Goal: Information Seeking & Learning: Understand process/instructions

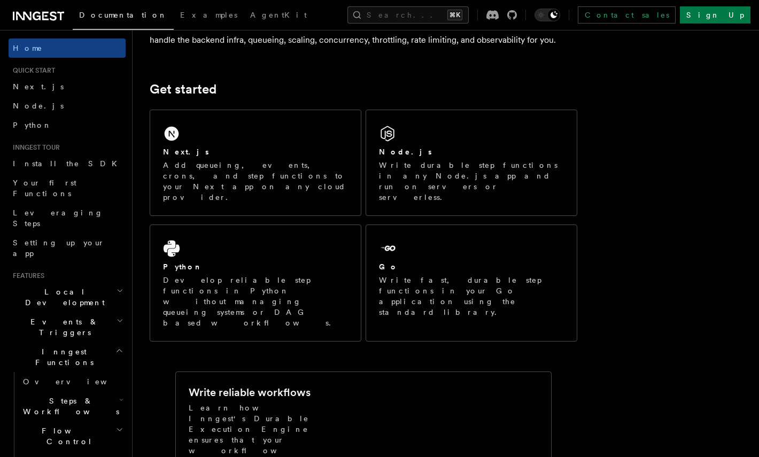
scroll to position [114, 0]
click at [61, 167] on span "Install the SDK" at bounding box center [68, 163] width 111 height 9
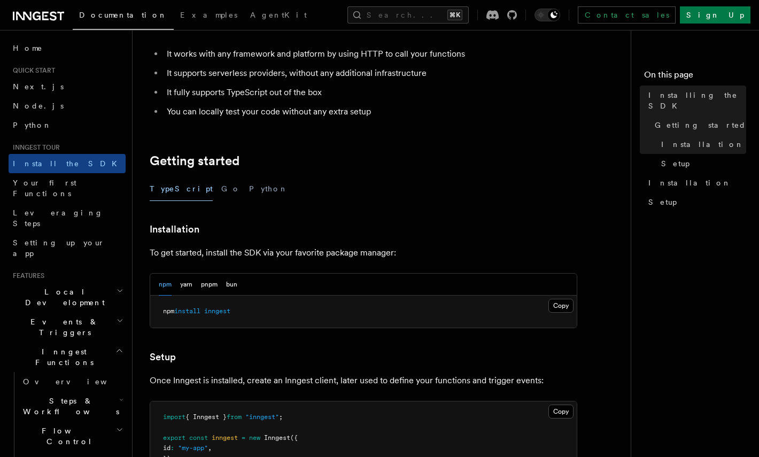
scroll to position [115, 0]
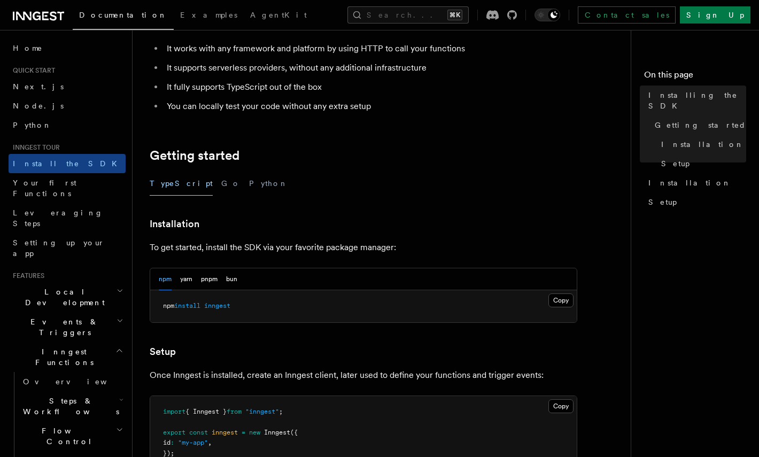
click at [195, 307] on span "install" at bounding box center [187, 305] width 26 height 7
copy article "npm install inngest"
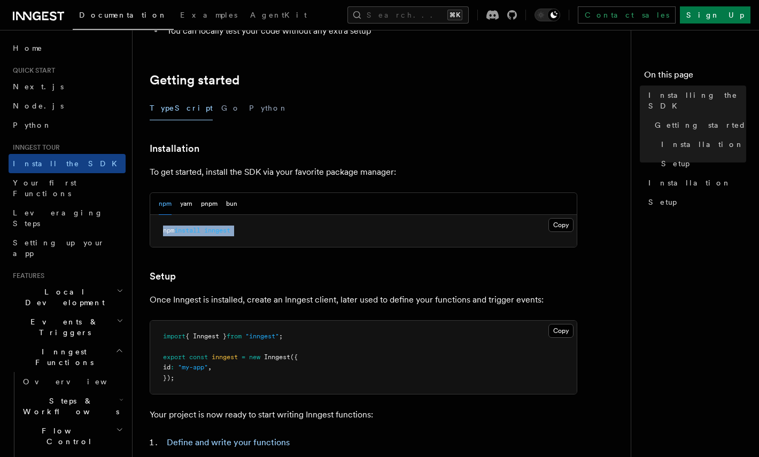
scroll to position [197, 0]
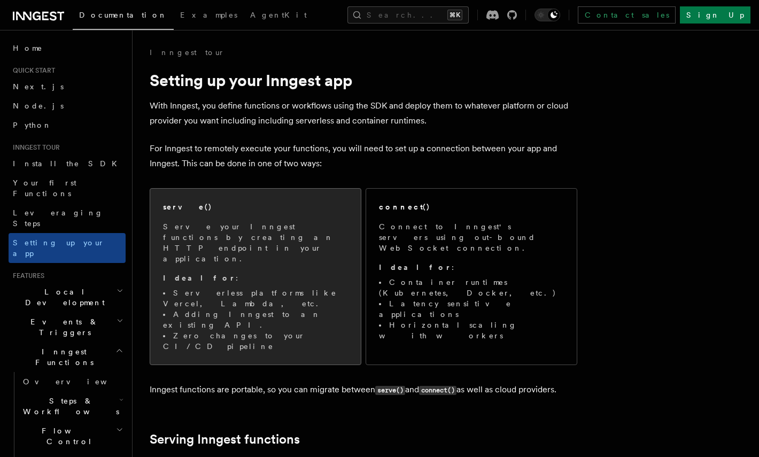
click at [287, 205] on div "serve()" at bounding box center [255, 206] width 185 height 11
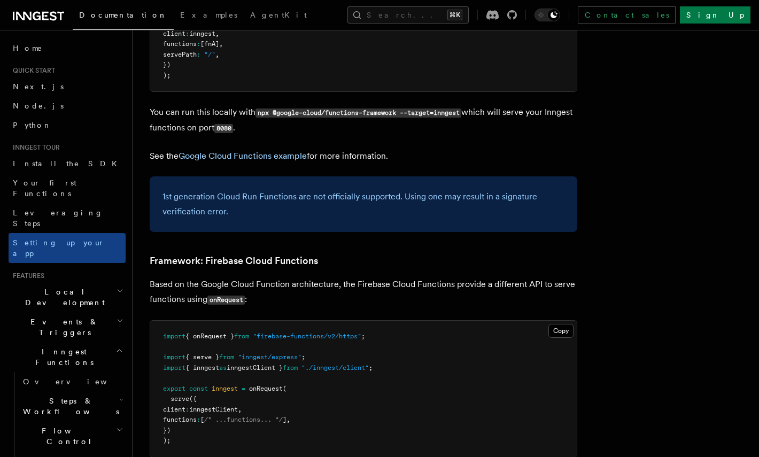
scroll to position [4561, 0]
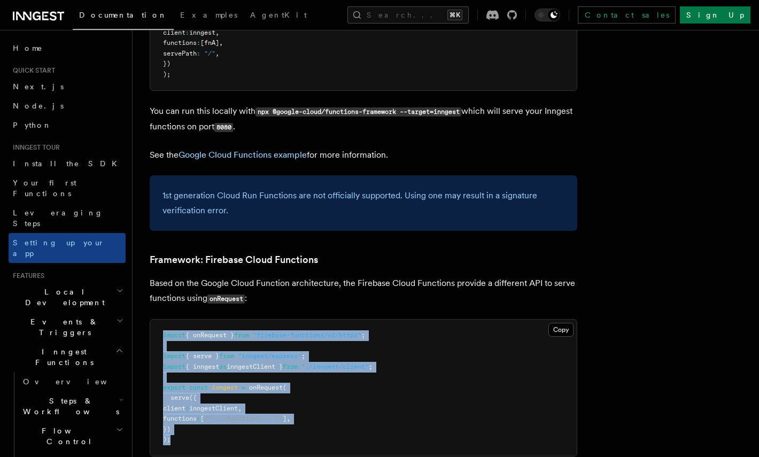
drag, startPoint x: 189, startPoint y: 372, endPoint x: 149, endPoint y: 270, distance: 109.6
copy code "import { onRequest } from "firebase-functions/v2/https" ; import { serve } from…"
click at [46, 90] on link "Next.js" at bounding box center [67, 86] width 117 height 19
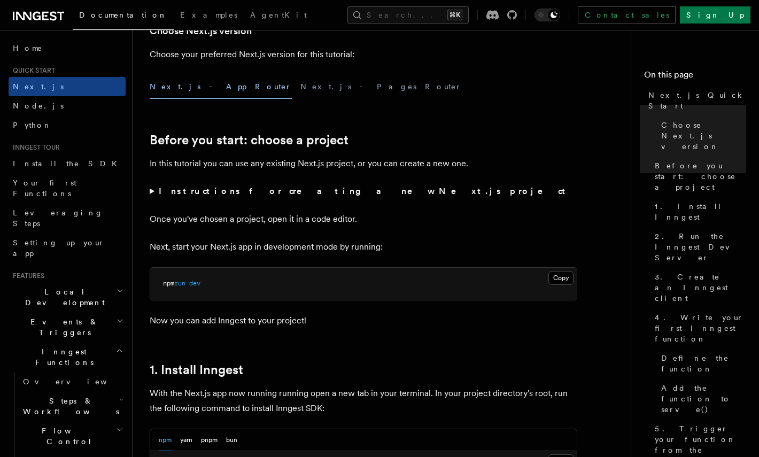
scroll to position [276, 0]
click at [300, 89] on button "Next.js - Pages Router" at bounding box center [380, 86] width 161 height 24
click at [179, 92] on button "Next.js - App Router" at bounding box center [221, 86] width 142 height 24
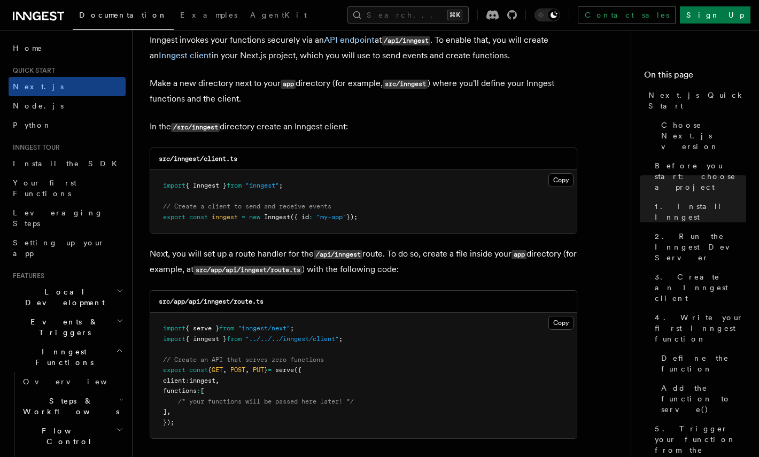
scroll to position [1334, 0]
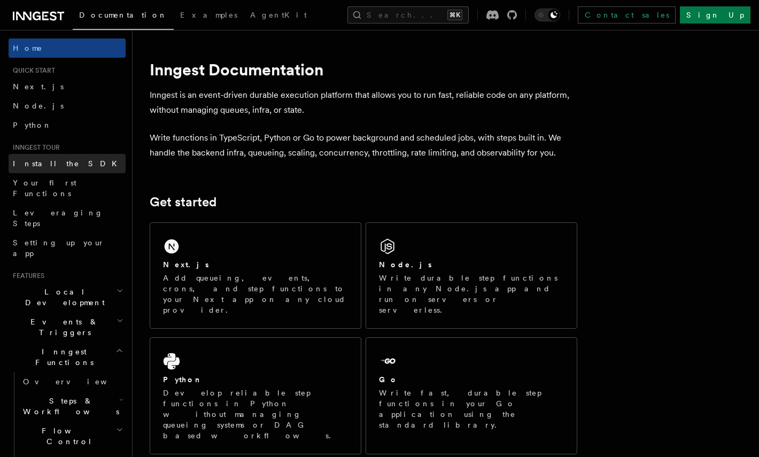
click at [51, 165] on span "Install the SDK" at bounding box center [68, 163] width 111 height 9
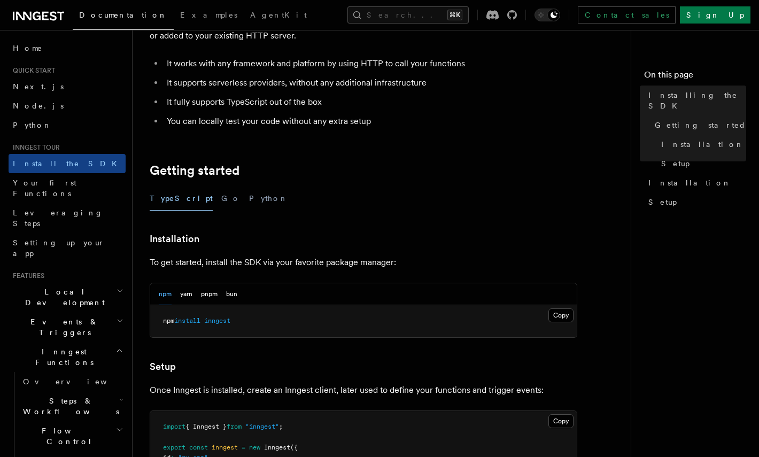
scroll to position [116, 0]
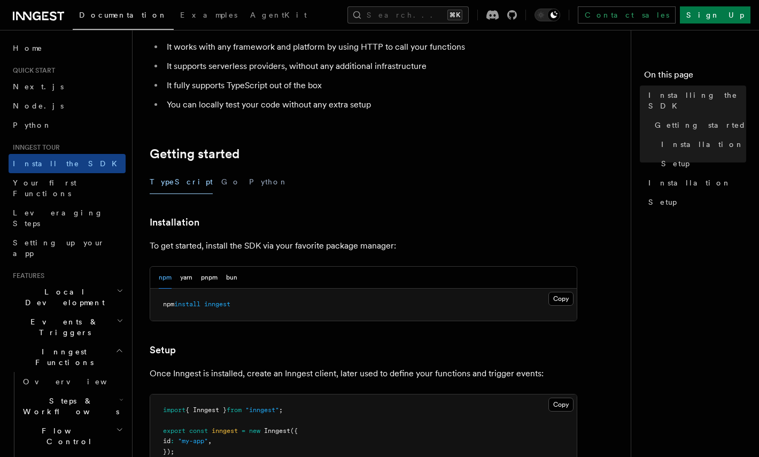
click at [211, 303] on span "inngest" at bounding box center [217, 303] width 26 height 7
copy article "npm install inngest"
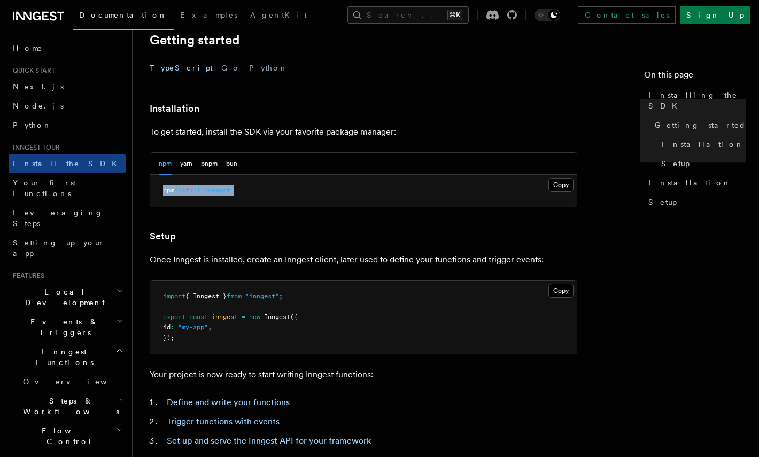
scroll to position [247, 0]
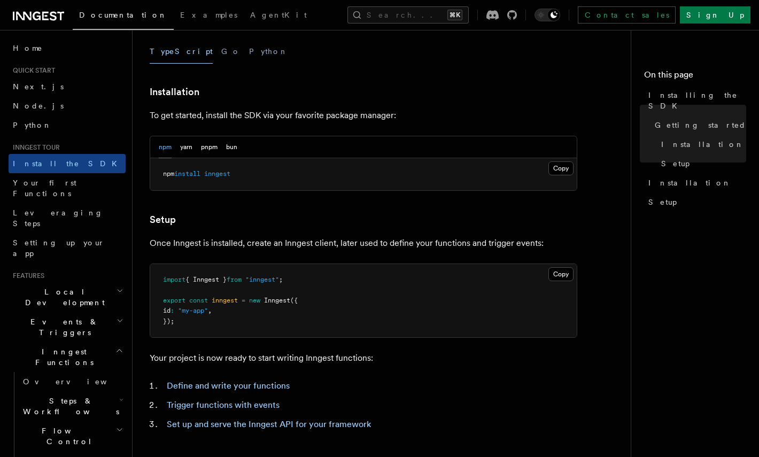
drag, startPoint x: 171, startPoint y: 244, endPoint x: 308, endPoint y: 244, distance: 136.8
click at [308, 244] on p "Once Inngest is installed, create an Inngest client, later used to define your …" at bounding box center [363, 243] width 427 height 15
click at [249, 237] on p "Once Inngest is installed, create an Inngest client, later used to define your …" at bounding box center [363, 243] width 427 height 15
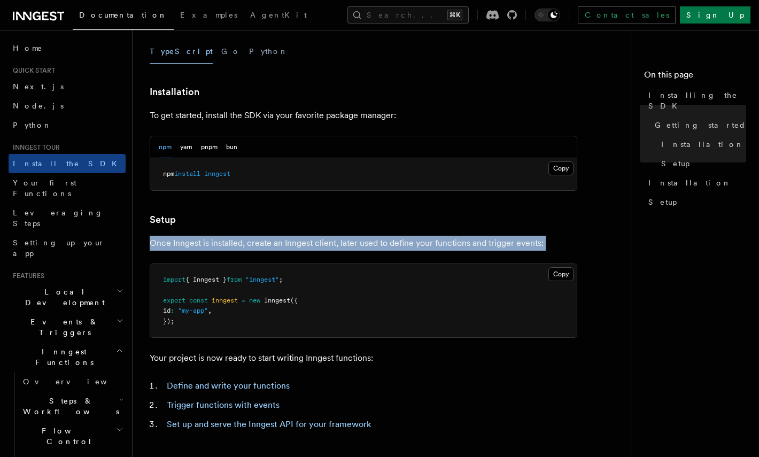
click at [249, 237] on p "Once Inngest is installed, create an Inngest client, later used to define your …" at bounding box center [363, 243] width 427 height 15
click at [565, 271] on button "Copy Copied" at bounding box center [560, 274] width 25 height 14
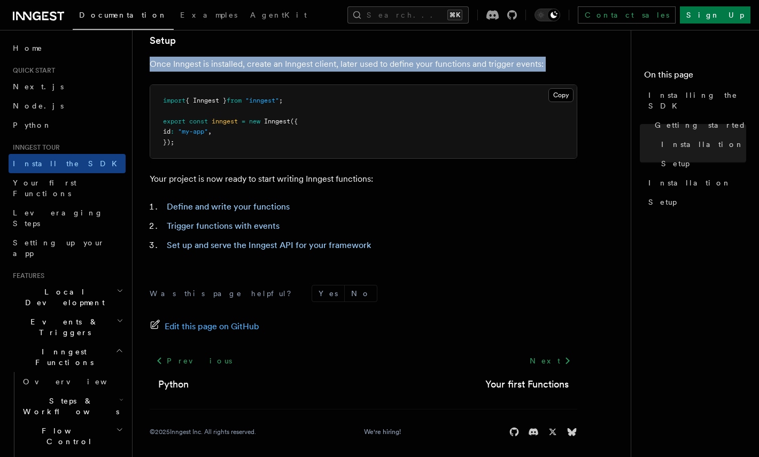
scroll to position [432, 0]
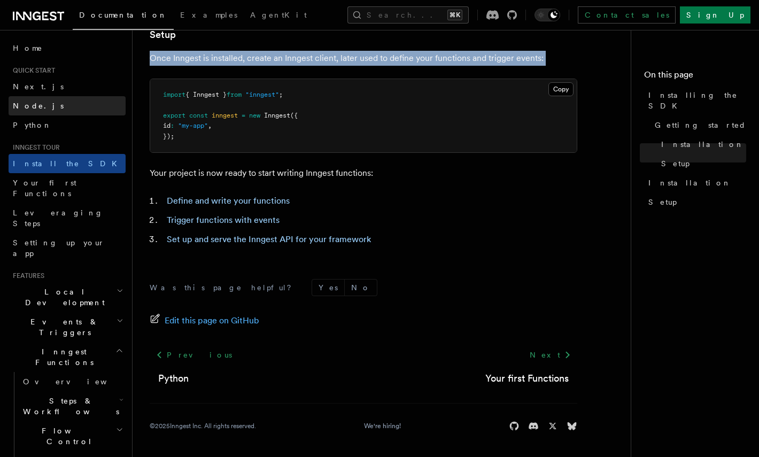
click at [42, 115] on link "Node.js" at bounding box center [67, 105] width 117 height 19
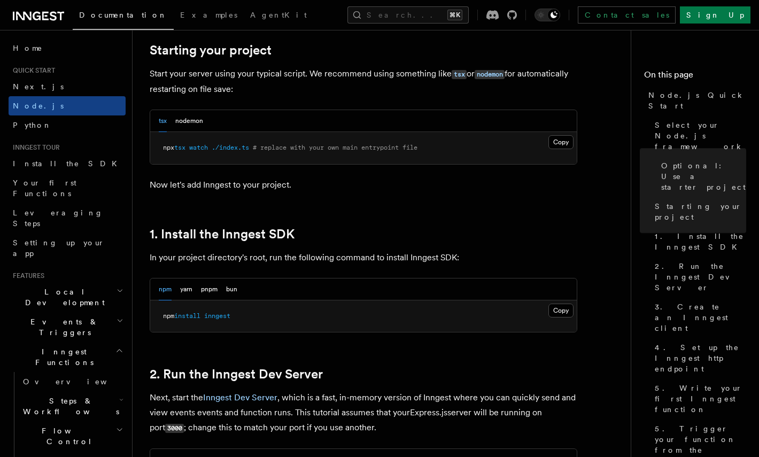
scroll to position [526, 0]
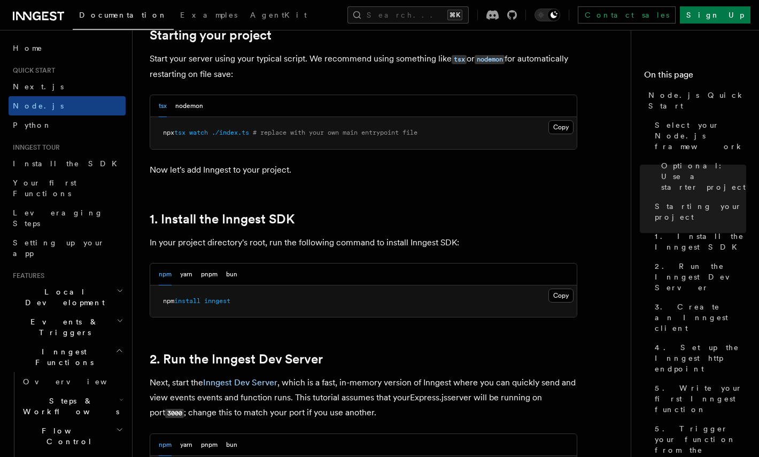
click at [200, 301] on span "install" at bounding box center [187, 300] width 26 height 7
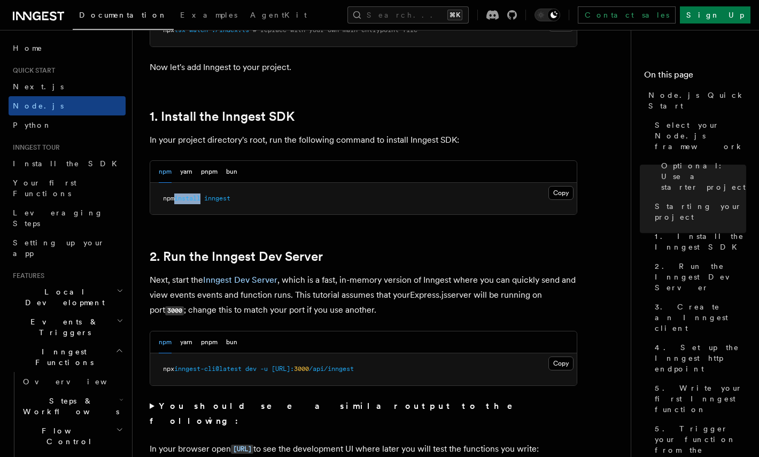
scroll to position [642, 0]
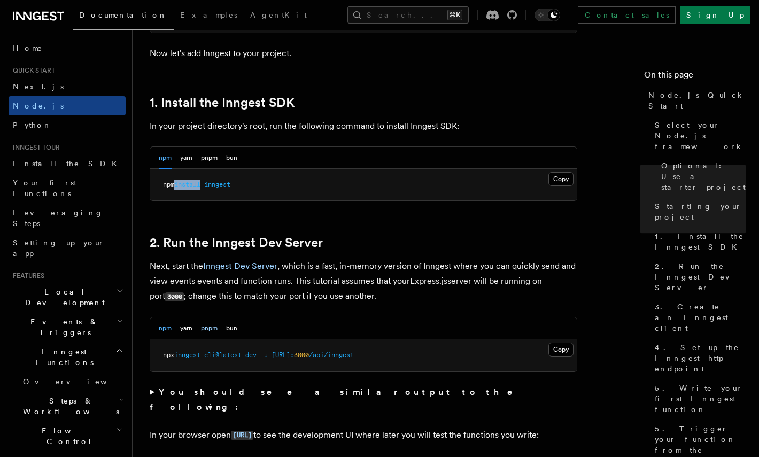
click at [207, 334] on button "pnpm" at bounding box center [209, 328] width 17 height 22
click at [205, 158] on button "pnpm" at bounding box center [209, 158] width 17 height 22
click at [197, 178] on pre "pnpm add inngest" at bounding box center [363, 185] width 426 height 32
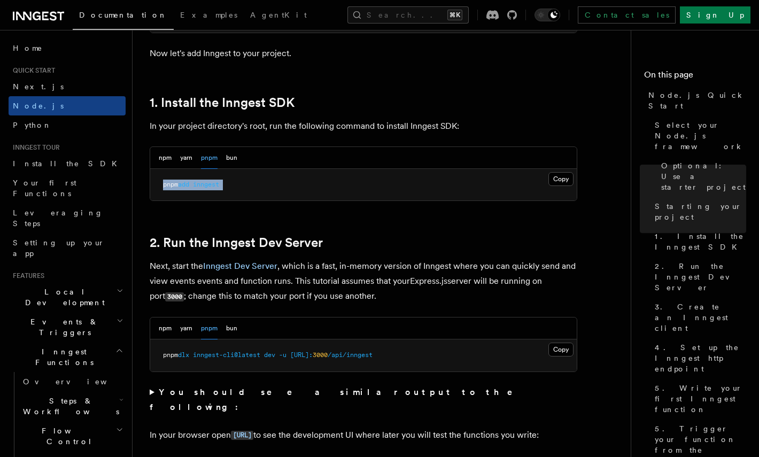
copy article "pnpm add inngest"
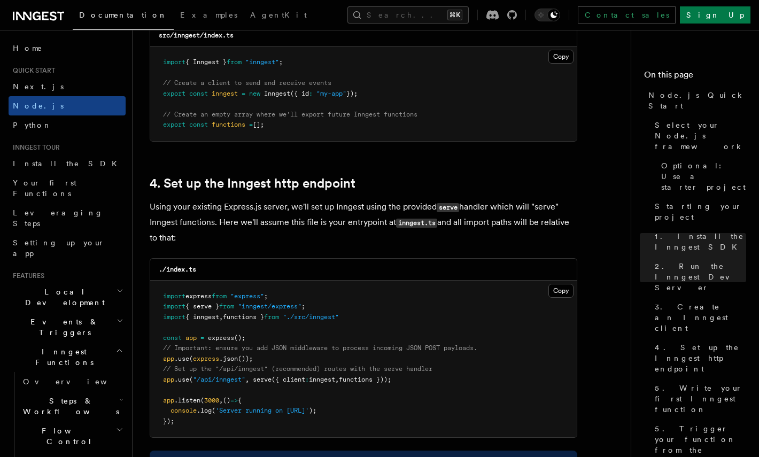
scroll to position [1491, 0]
click at [561, 60] on button "Copy Copied" at bounding box center [560, 56] width 25 height 14
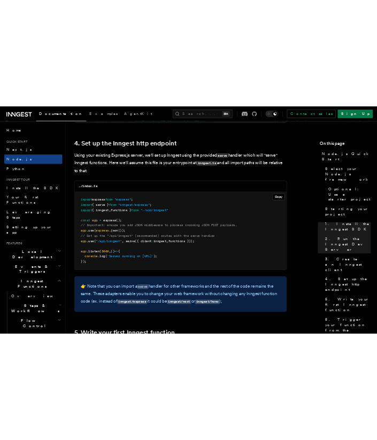
scroll to position [1601, 0]
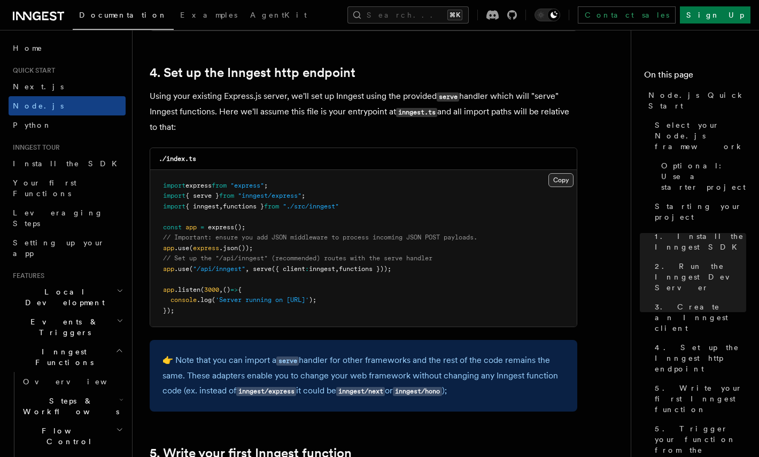
click at [561, 185] on button "Copy Copied" at bounding box center [560, 180] width 25 height 14
click at [559, 187] on button "Copy Copied" at bounding box center [560, 180] width 25 height 14
click at [559, 181] on button "Copy Copied" at bounding box center [560, 180] width 25 height 14
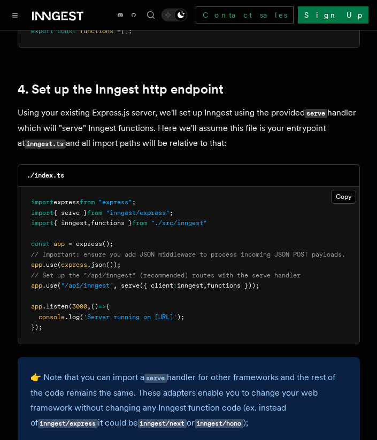
click at [91, 219] on span "," at bounding box center [89, 222] width 4 height 7
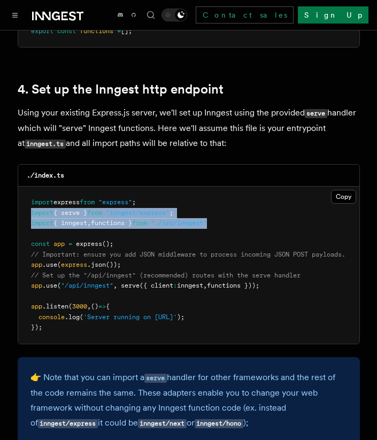
drag, startPoint x: 230, startPoint y: 212, endPoint x: -18, endPoint y: 204, distance: 248.1
copy code "import { serve } from "inngest/express" ; import { inngest , functions } from "…"
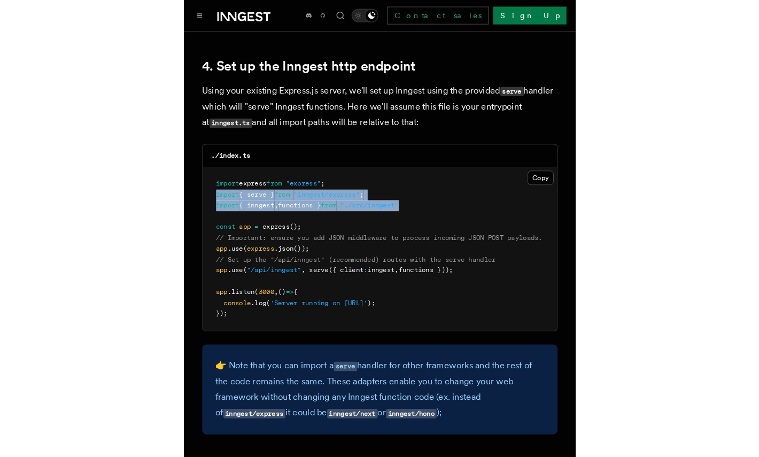
scroll to position [1628, 0]
